Goal: Task Accomplishment & Management: Manage account settings

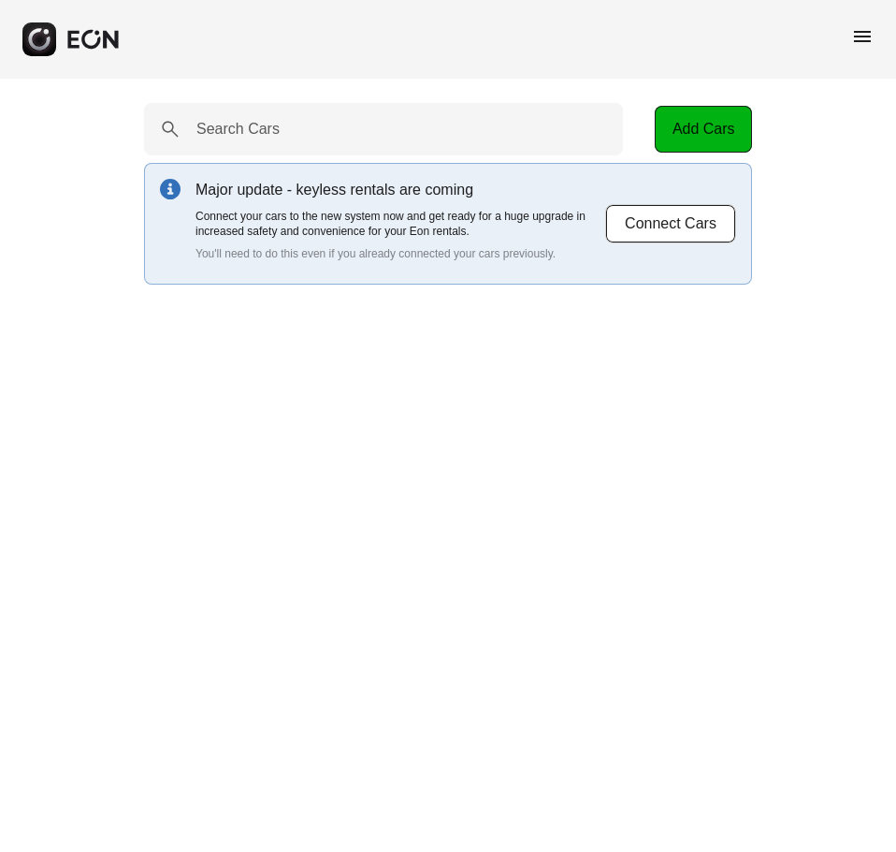
select select "**"
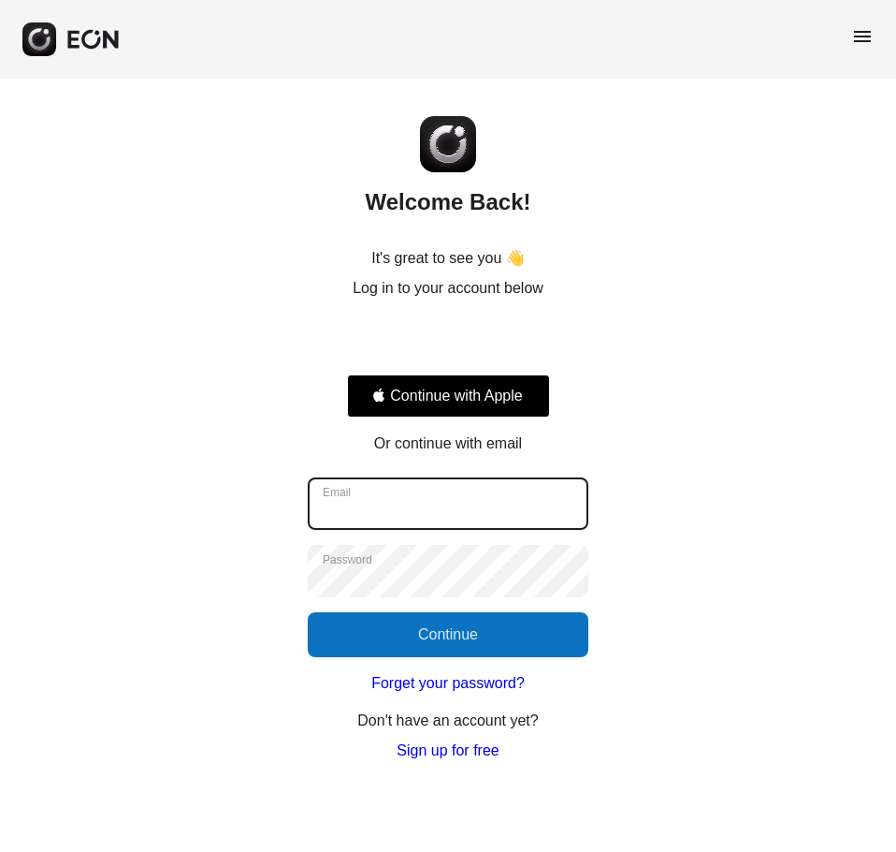
click at [368, 529] on input "Email" at bounding box center [448, 503] width 281 height 52
click at [0, 762] on com-1password-button at bounding box center [0, 762] width 0 height 0
type input "**********"
